Goal: Check status: Check status

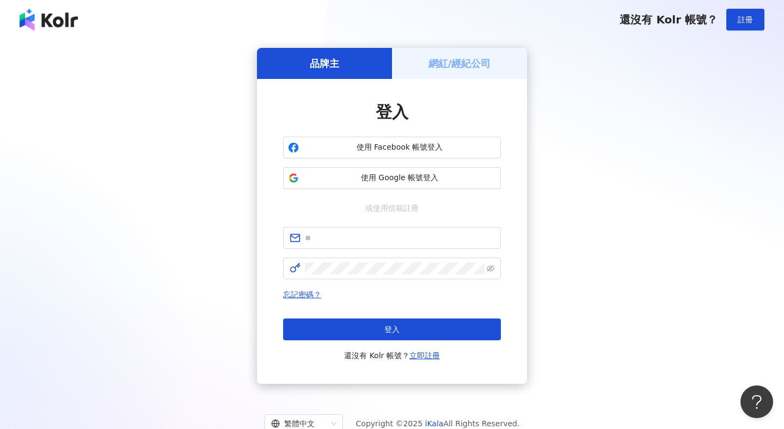
click at [418, 223] on div "登入 使用 Facebook 帳號登入 使用 Google 帳號登入 或使用信箱註冊 忘記密碼？ 登入 還沒有 Kolr 帳號？ 立即註冊" at bounding box center [392, 231] width 218 height 261
click at [418, 235] on input "text" at bounding box center [400, 238] width 190 height 12
drag, startPoint x: 363, startPoint y: 240, endPoint x: 513, endPoint y: 240, distance: 149.8
click at [513, 240] on div "**********" at bounding box center [392, 231] width 270 height 305
type input "**********"
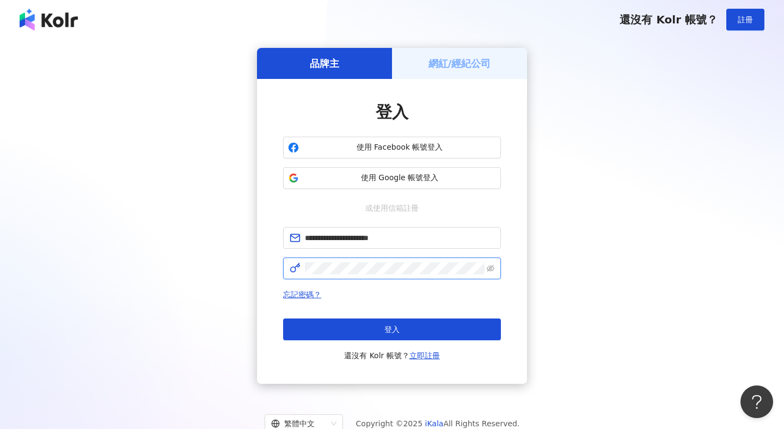
click button "登入" at bounding box center [392, 330] width 218 height 22
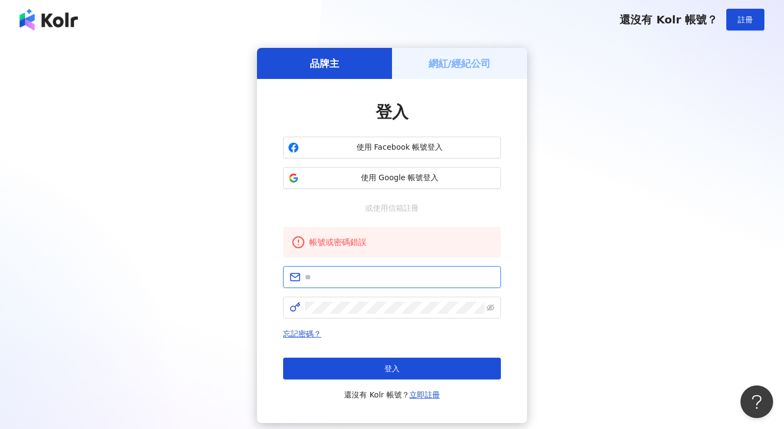
click at [433, 271] on input "text" at bounding box center [400, 277] width 190 height 12
drag, startPoint x: 363, startPoint y: 279, endPoint x: 493, endPoint y: 282, distance: 130.2
click at [493, 282] on input "**********" at bounding box center [400, 277] width 190 height 12
type input "**********"
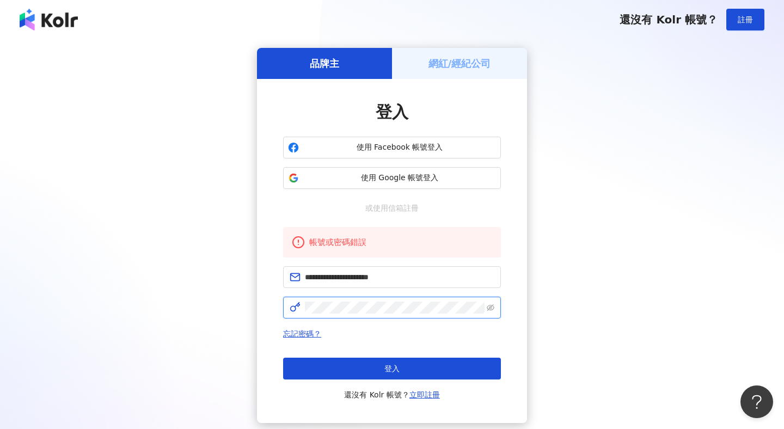
click button "登入" at bounding box center [392, 369] width 218 height 22
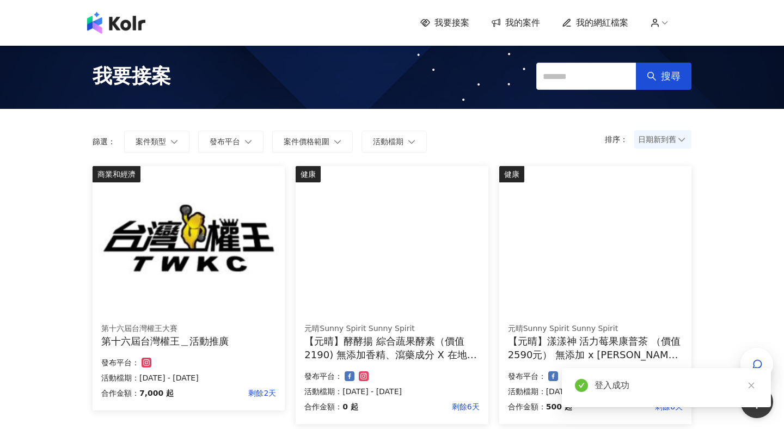
scroll to position [8, 0]
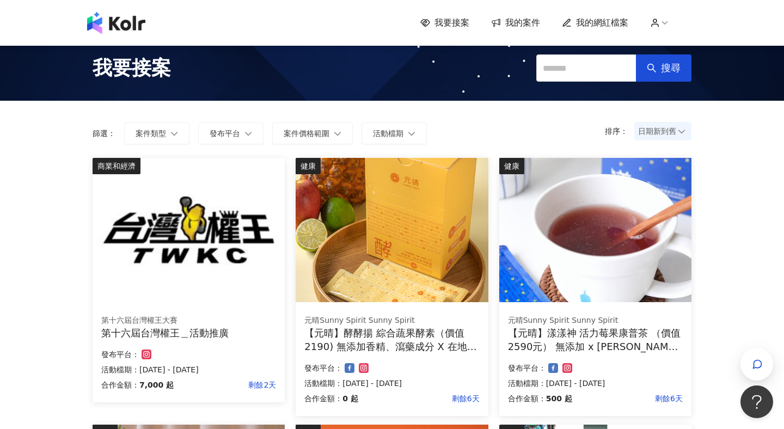
click at [524, 23] on span "我的案件" at bounding box center [522, 23] width 35 height 12
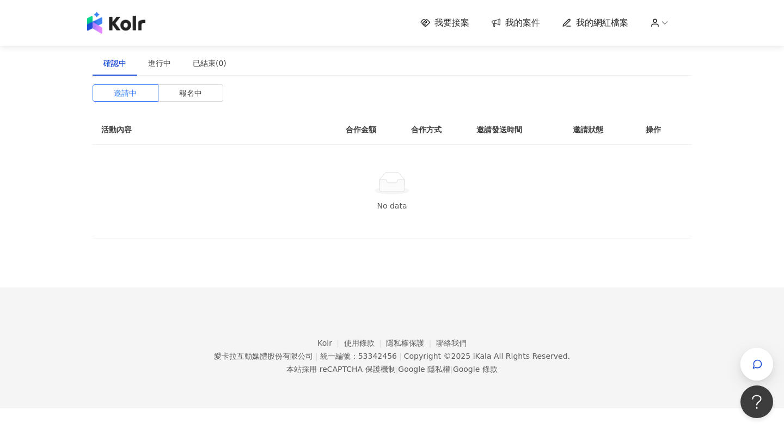
scroll to position [11, 0]
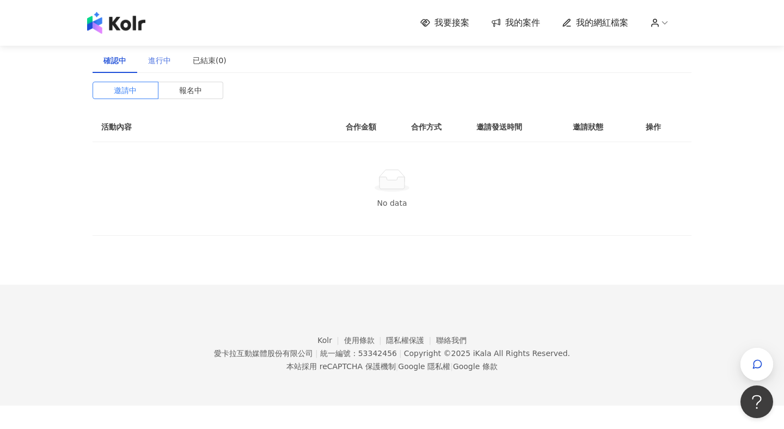
click at [165, 66] on div "進行中" at bounding box center [159, 60] width 45 height 25
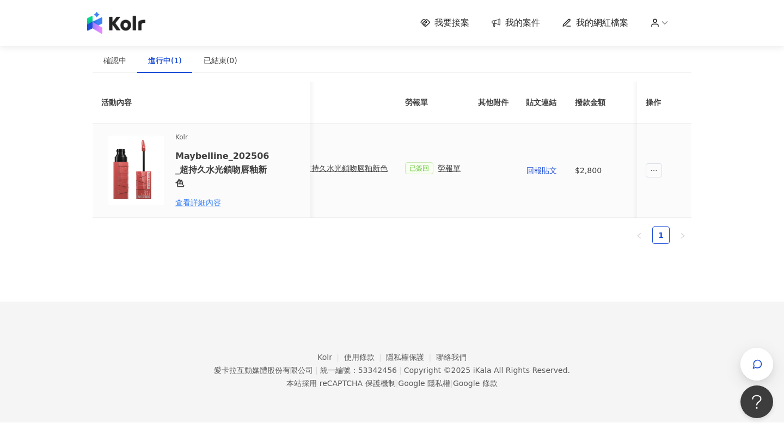
scroll to position [0, 458]
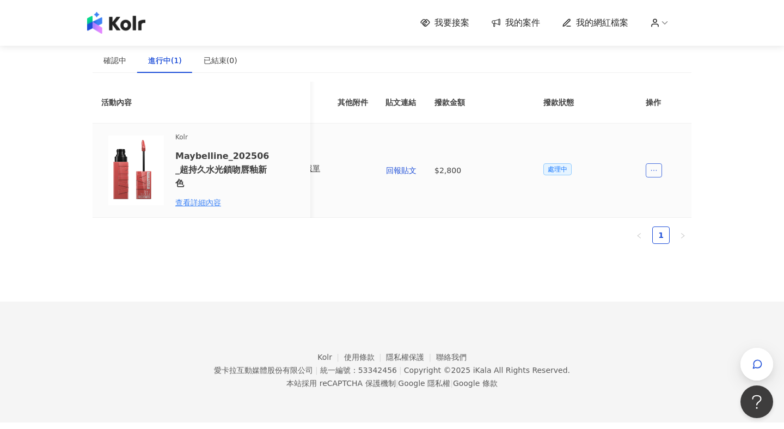
click at [661, 163] on span "ellipsis" at bounding box center [654, 170] width 16 height 14
click at [190, 197] on div "查看詳細內容" at bounding box center [222, 203] width 95 height 12
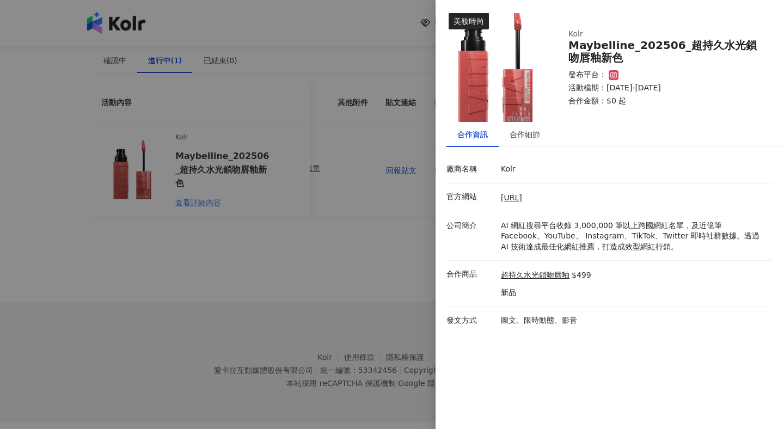
click at [225, 233] on div at bounding box center [392, 214] width 784 height 429
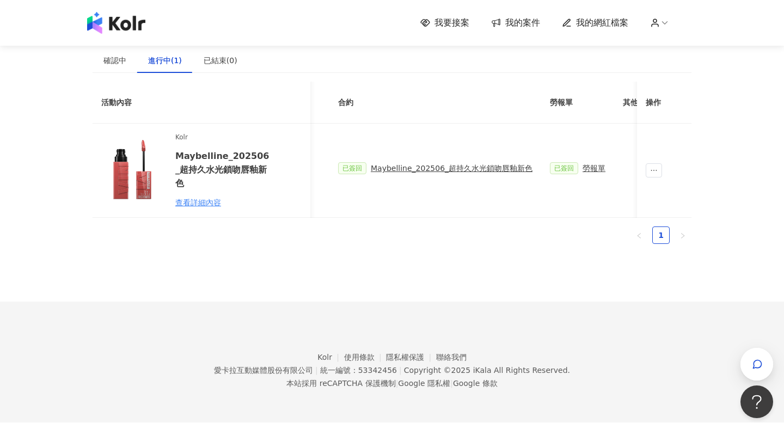
scroll to position [0, 168]
click at [433, 163] on div "Maybelline_202506_超持久水光鎖吻唇釉新色" at bounding box center [456, 168] width 162 height 12
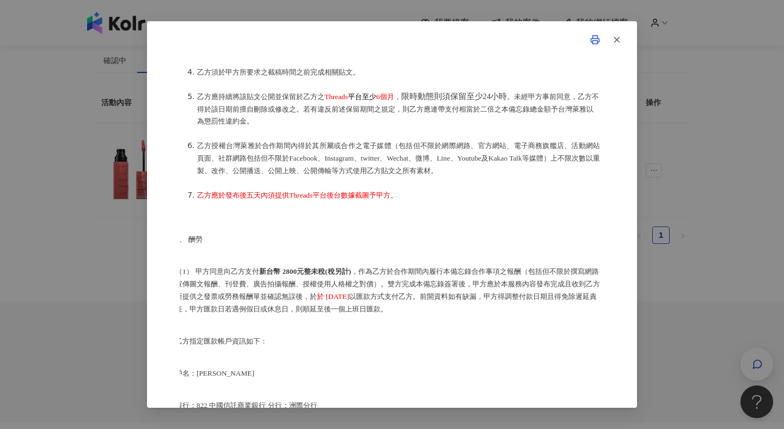
scroll to position [424, 4]
drag, startPoint x: 372, startPoint y: 315, endPoint x: 521, endPoint y: 311, distance: 149.3
click at [522, 313] on p "（1） 甲方同意向乙方支付 新台幣 2800元整未稅(稅另計) ，作為乙方於合作期間內履行本備忘錄合作事項之報酬（包括但不限於撰寫網路宣傳圖文報酬、刊登費、廣…" at bounding box center [387, 290] width 425 height 50
click at [734, 288] on div "合作備忘錄 甲方：愛[PERSON_NAME]互動媒體股份有限公司 乙方：[PERSON_NAME] 茲因甲方委託乙方[PERSON_NAME]進行台灣萊雅股…" at bounding box center [392, 214] width 784 height 429
